Goal: Information Seeking & Learning: Learn about a topic

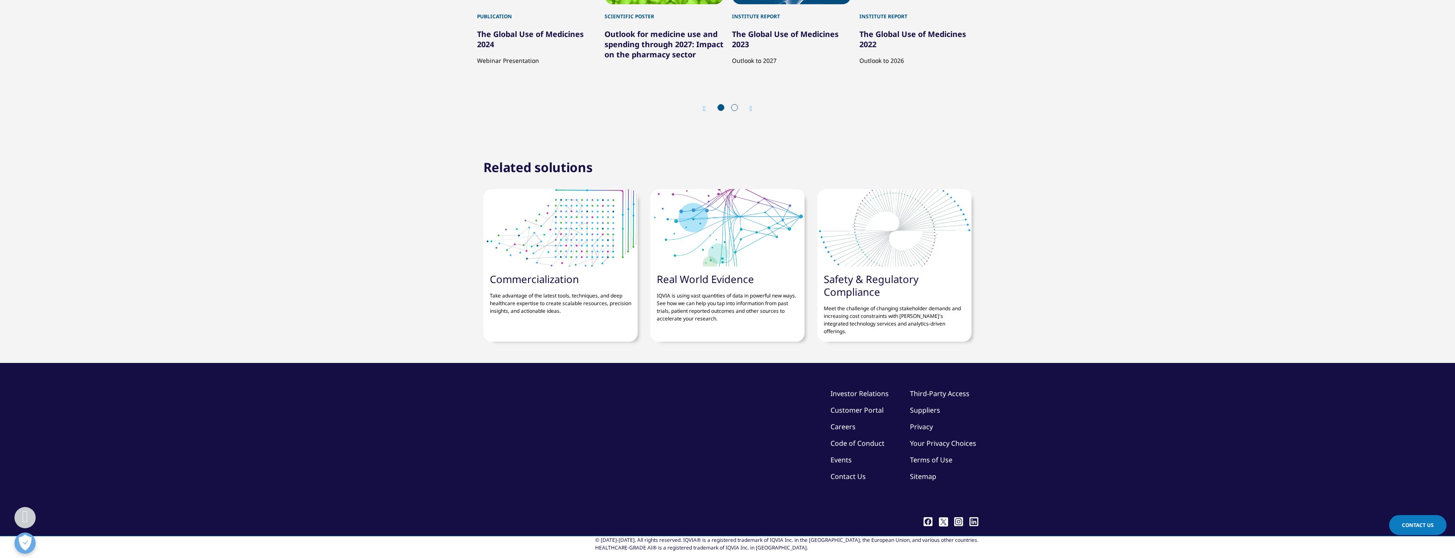
scroll to position [2549, 0]
click at [523, 49] on link "The Global Use of Medicines 2024" at bounding box center [530, 39] width 107 height 20
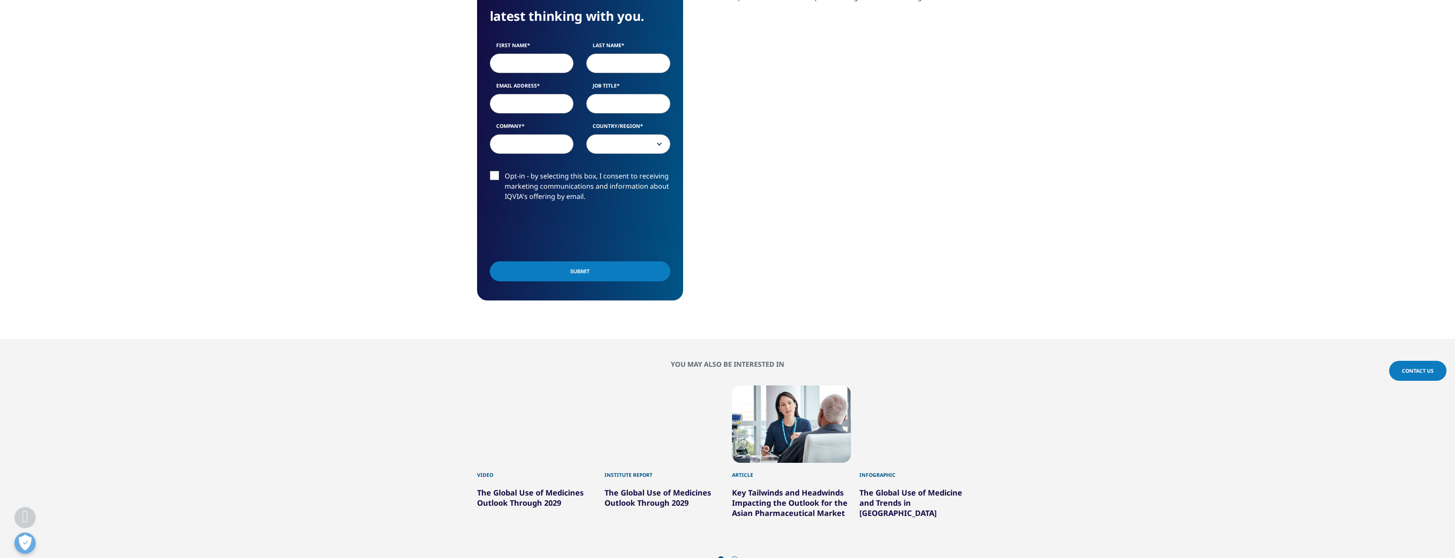
scroll to position [314, 0]
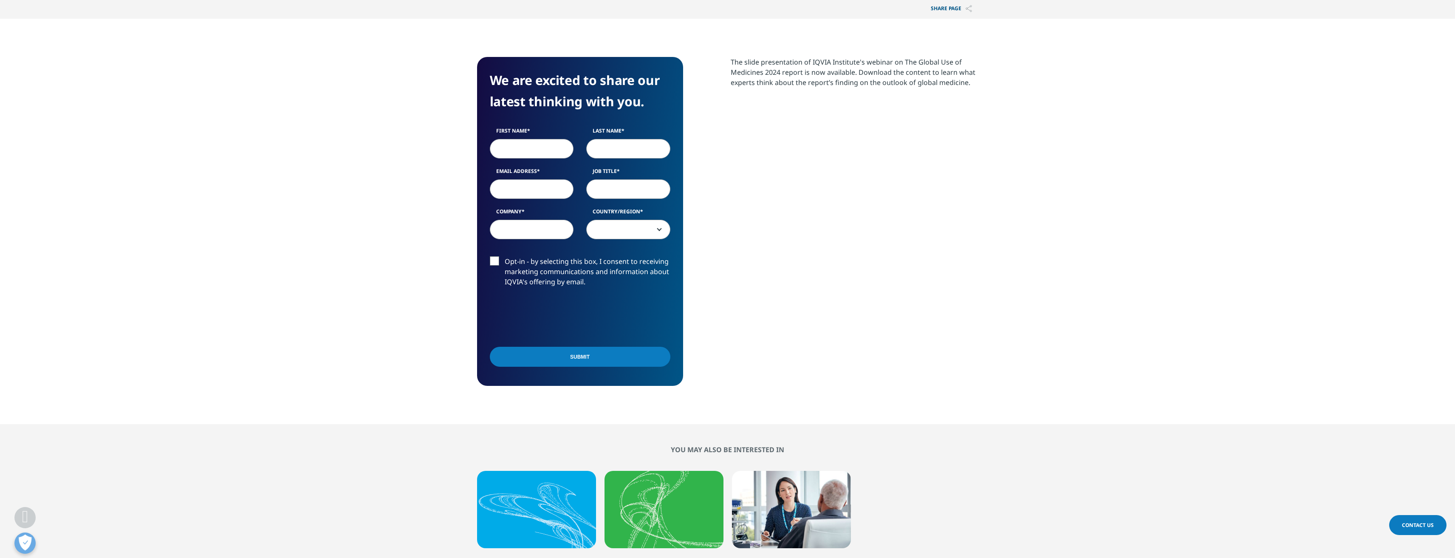
click at [563, 83] on h4 "We are excited to share our latest thinking with you." at bounding box center [580, 91] width 181 height 42
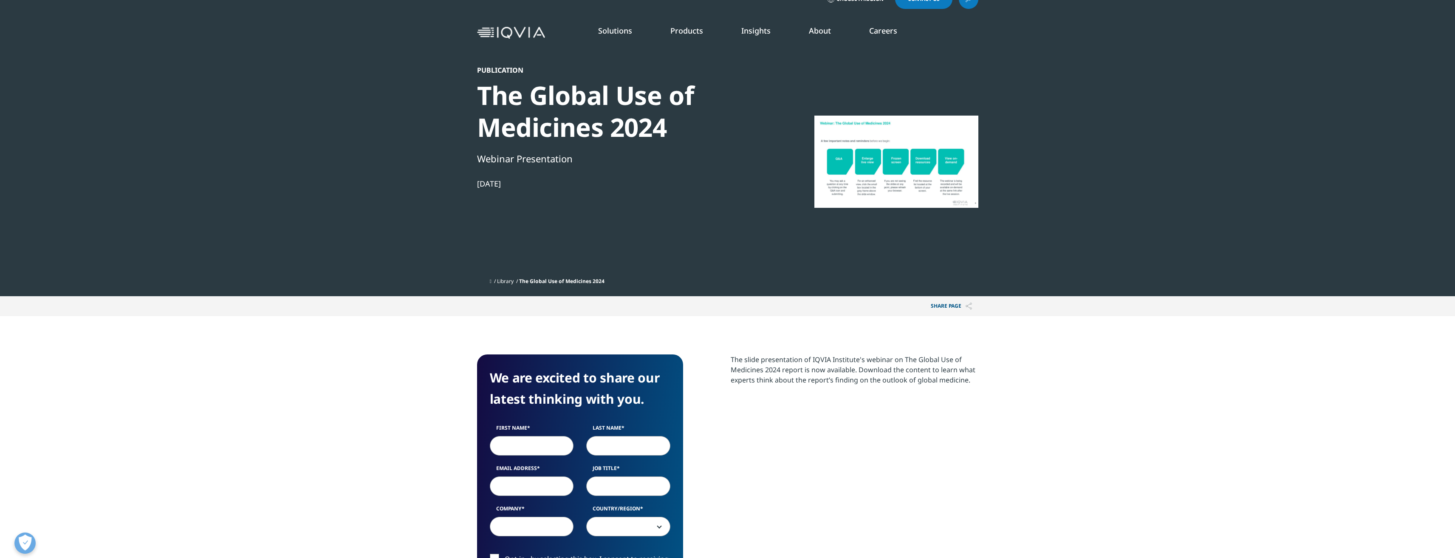
scroll to position [0, 0]
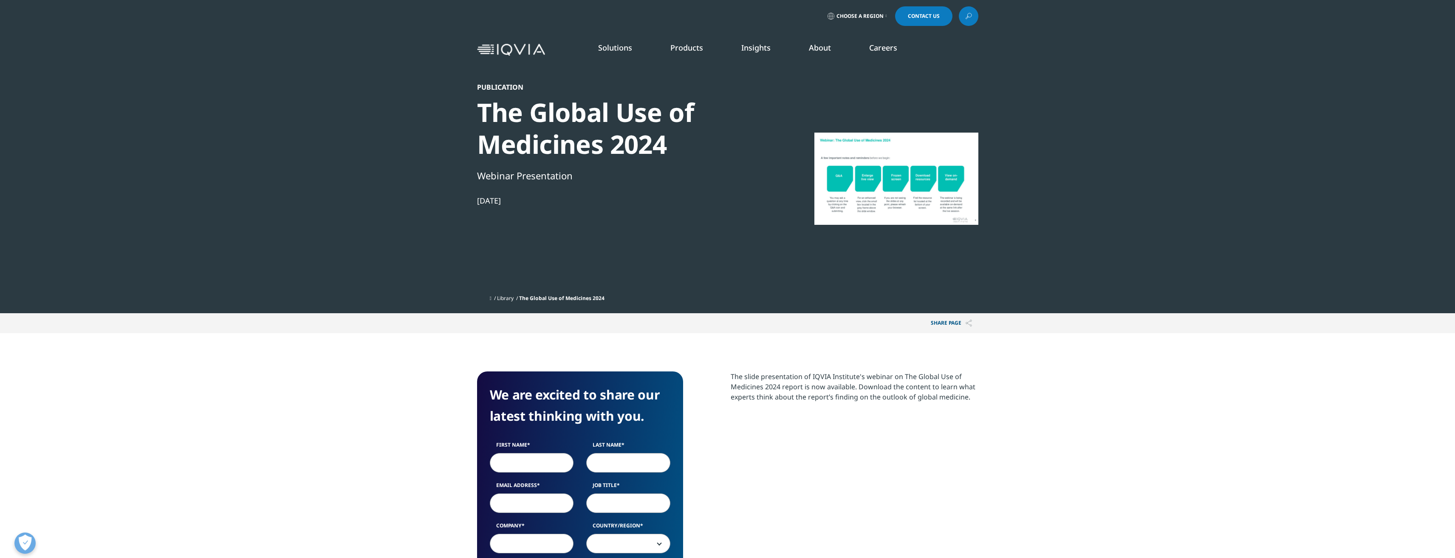
click at [506, 53] on img at bounding box center [511, 50] width 68 height 12
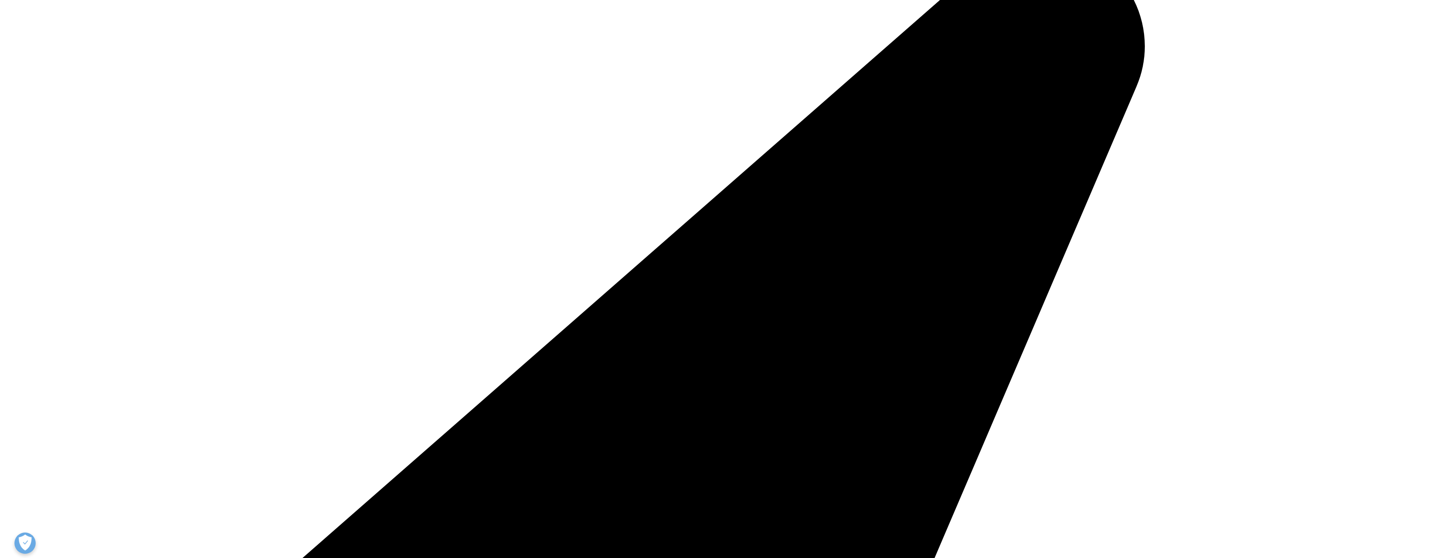
scroll to position [467, 0]
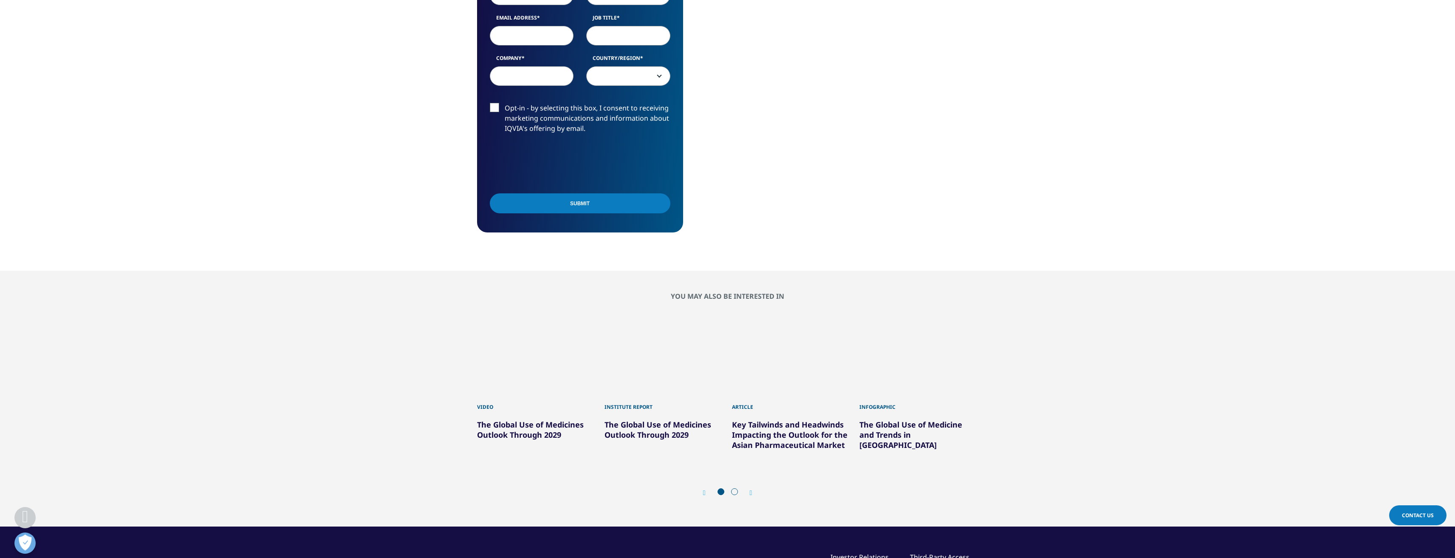
click at [643, 435] on link "The Global Use of Medicines Outlook Through 2029" at bounding box center [658, 429] width 107 height 20
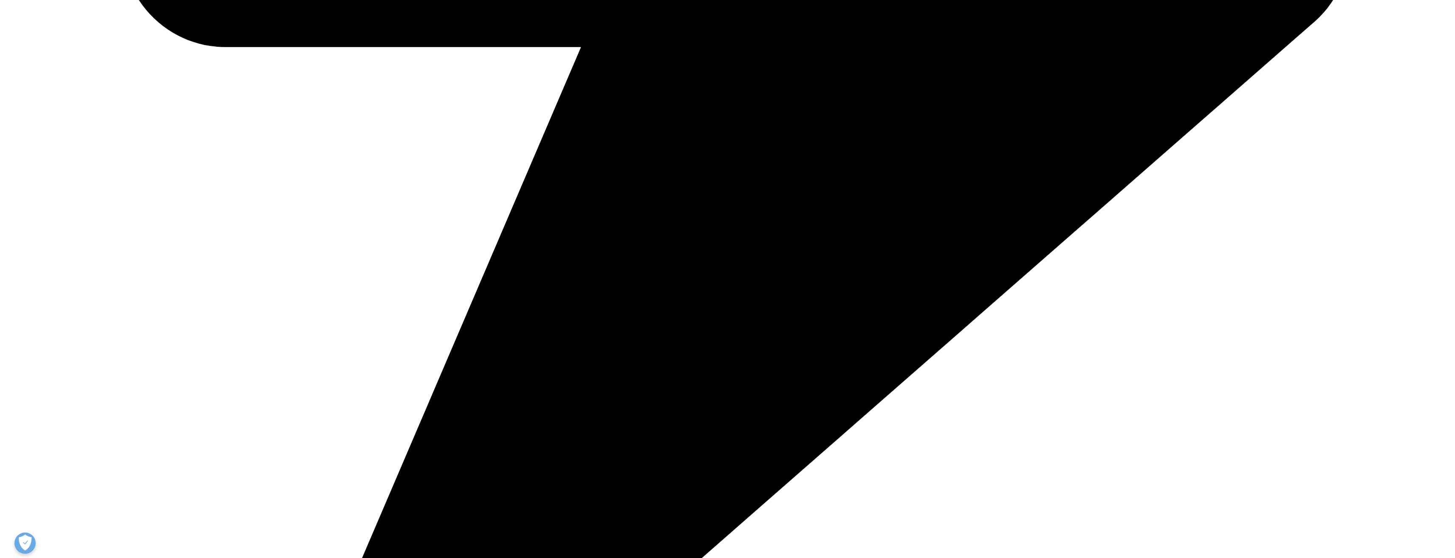
scroll to position [1232, 0]
